Goal: Transaction & Acquisition: Purchase product/service

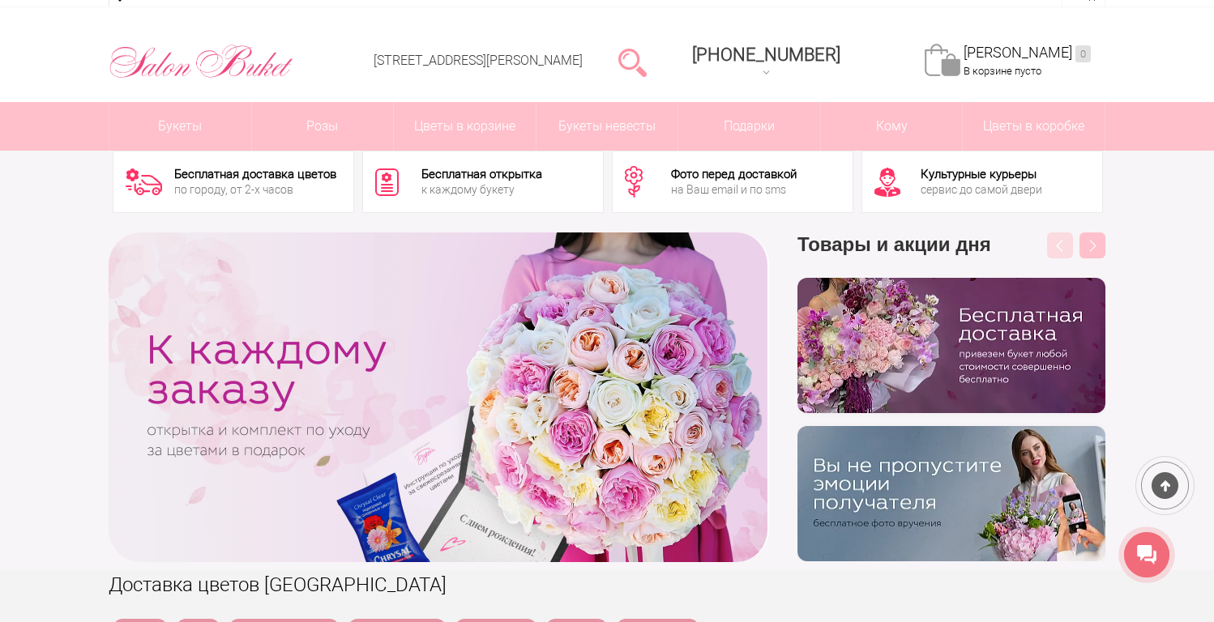
scroll to position [48, 0]
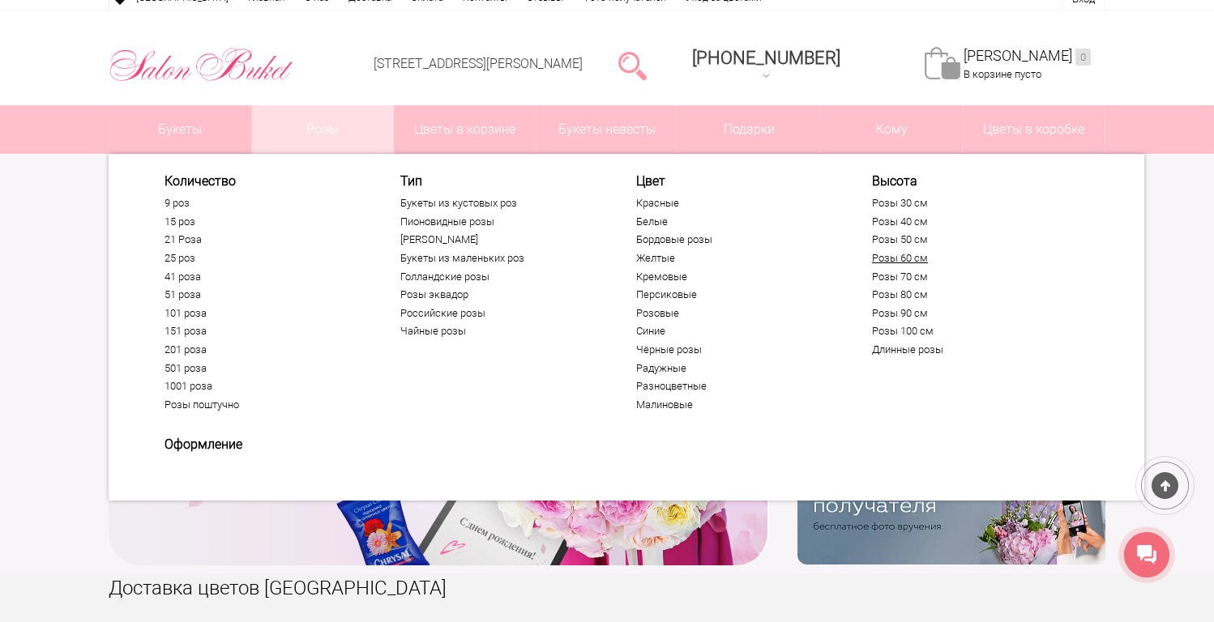
click at [907, 258] on link "Розы 60 см" at bounding box center [971, 258] width 199 height 13
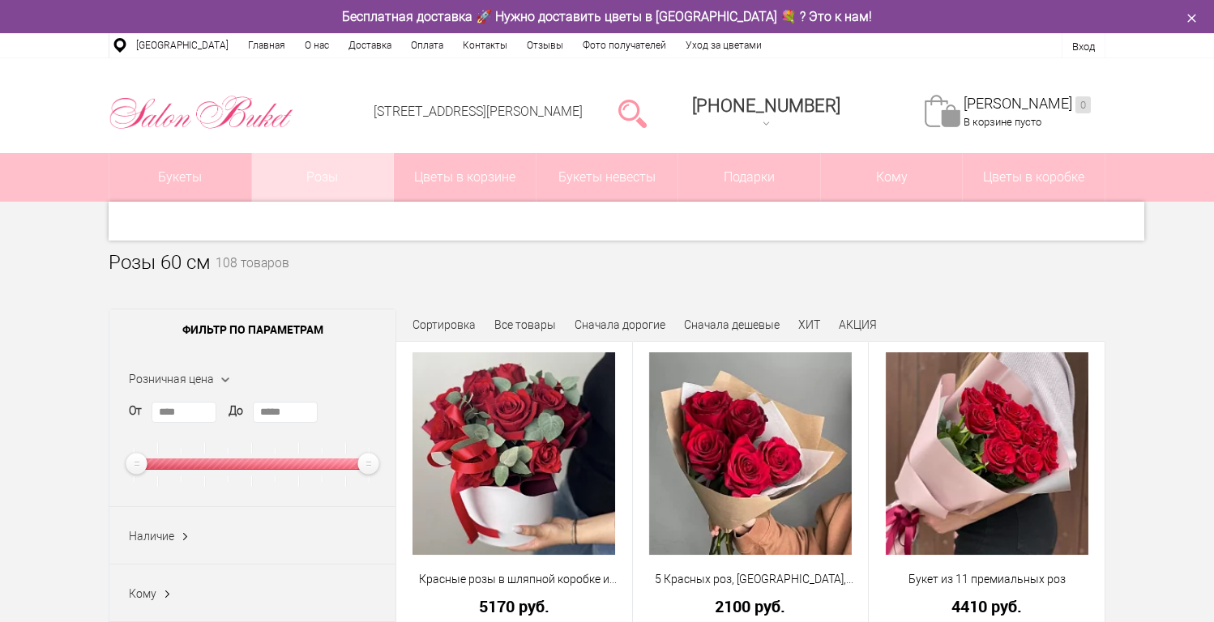
click at [334, 189] on link "Розы" at bounding box center [323, 177] width 142 height 49
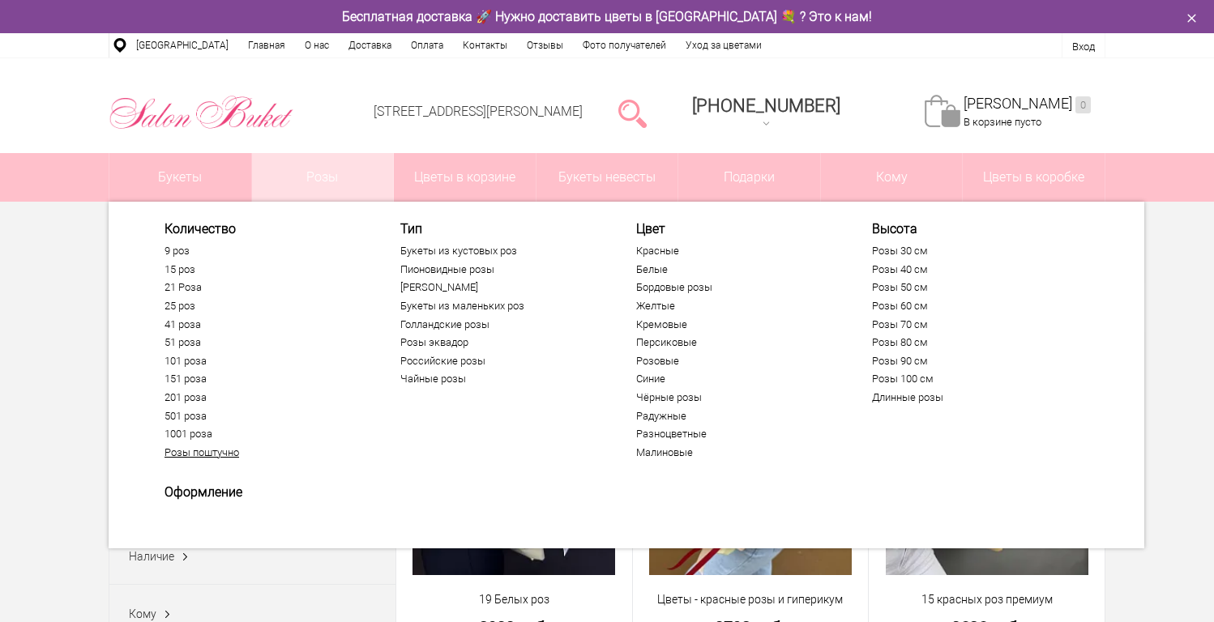
click at [215, 447] on link "Розы поштучно" at bounding box center [264, 453] width 199 height 13
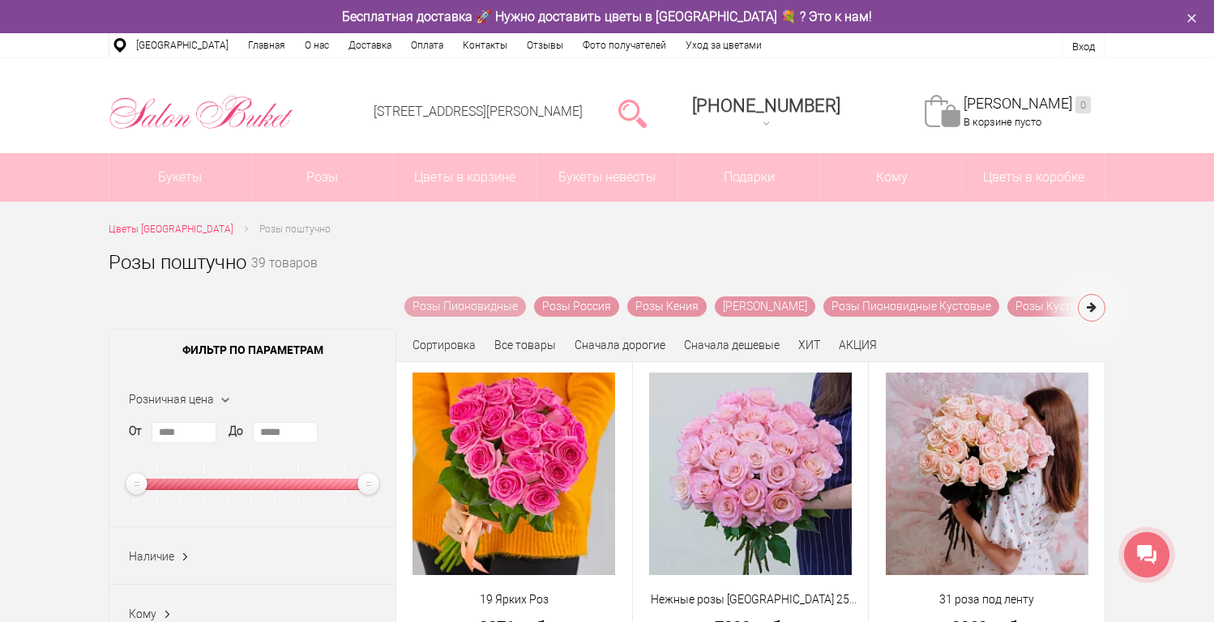
click at [485, 302] on link "Розы Пионовидные" at bounding box center [465, 307] width 122 height 20
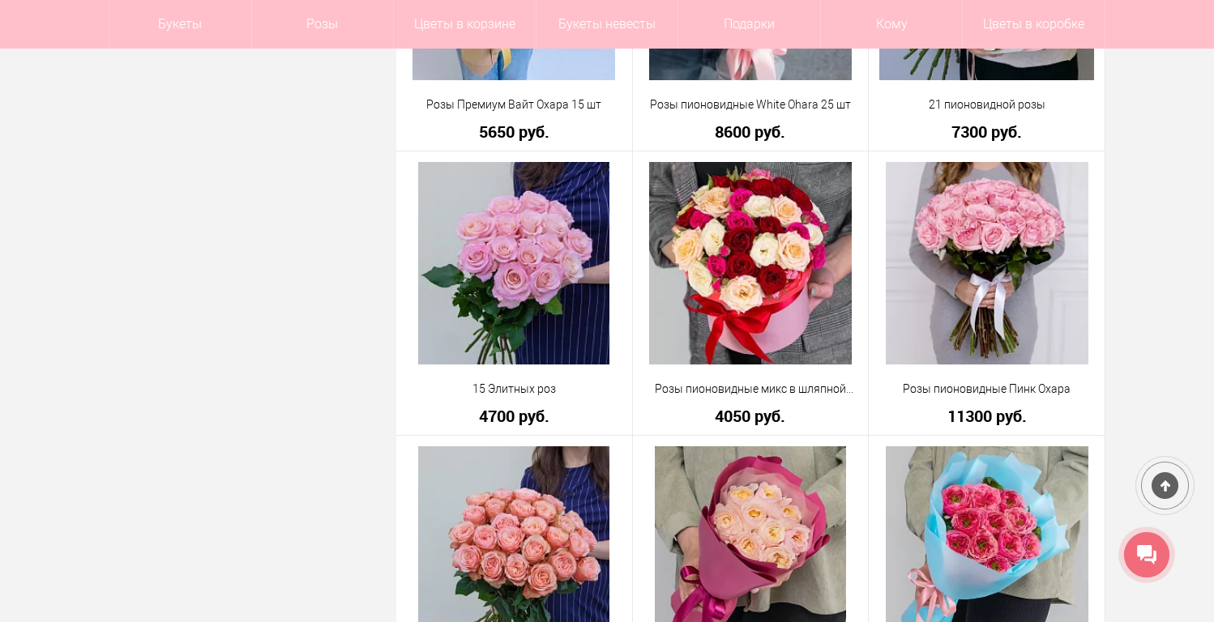
scroll to position [1870, 0]
